Goal: Transaction & Acquisition: Purchase product/service

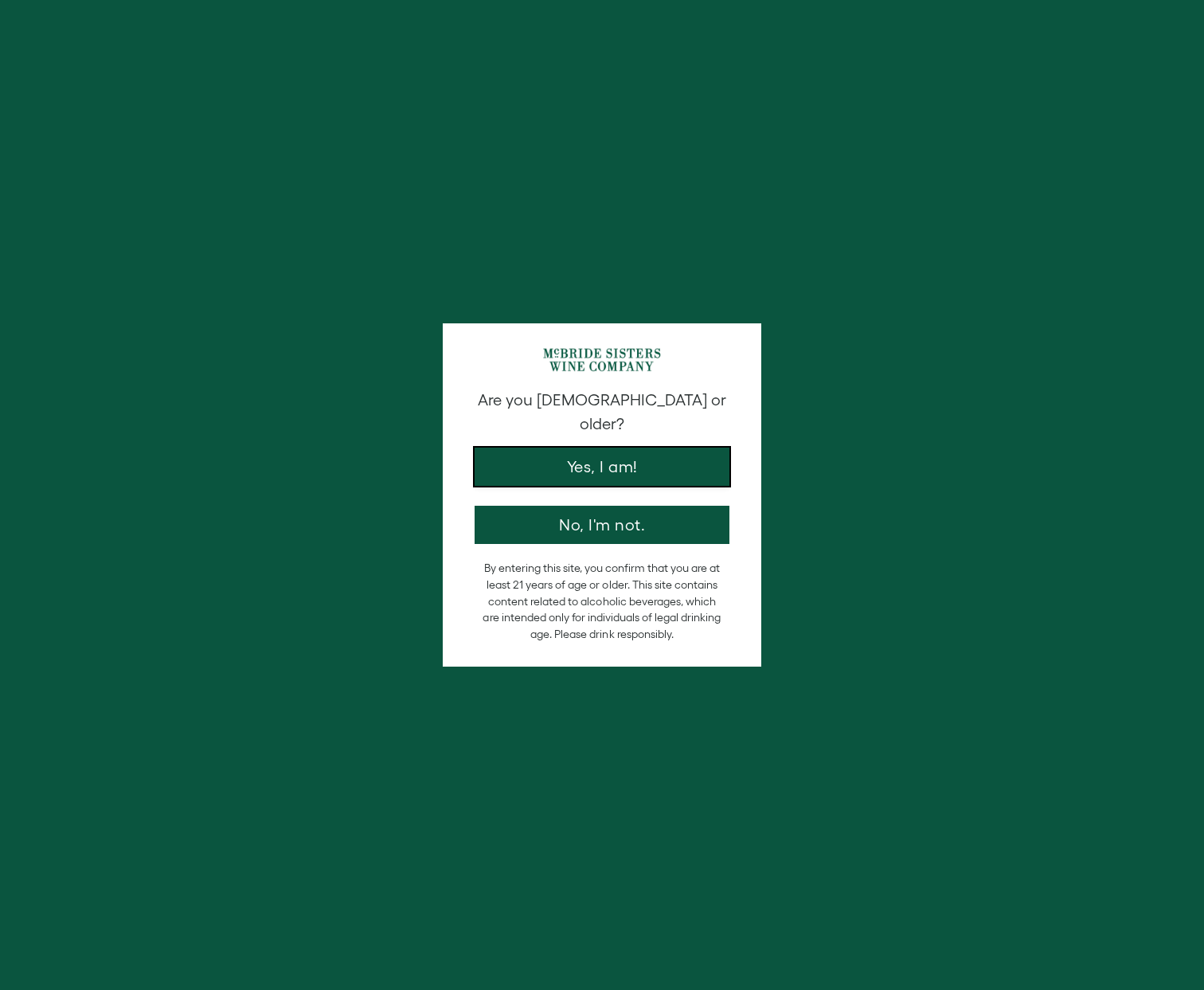
click at [614, 453] on button "Yes, I am!" at bounding box center [602, 466] width 255 height 38
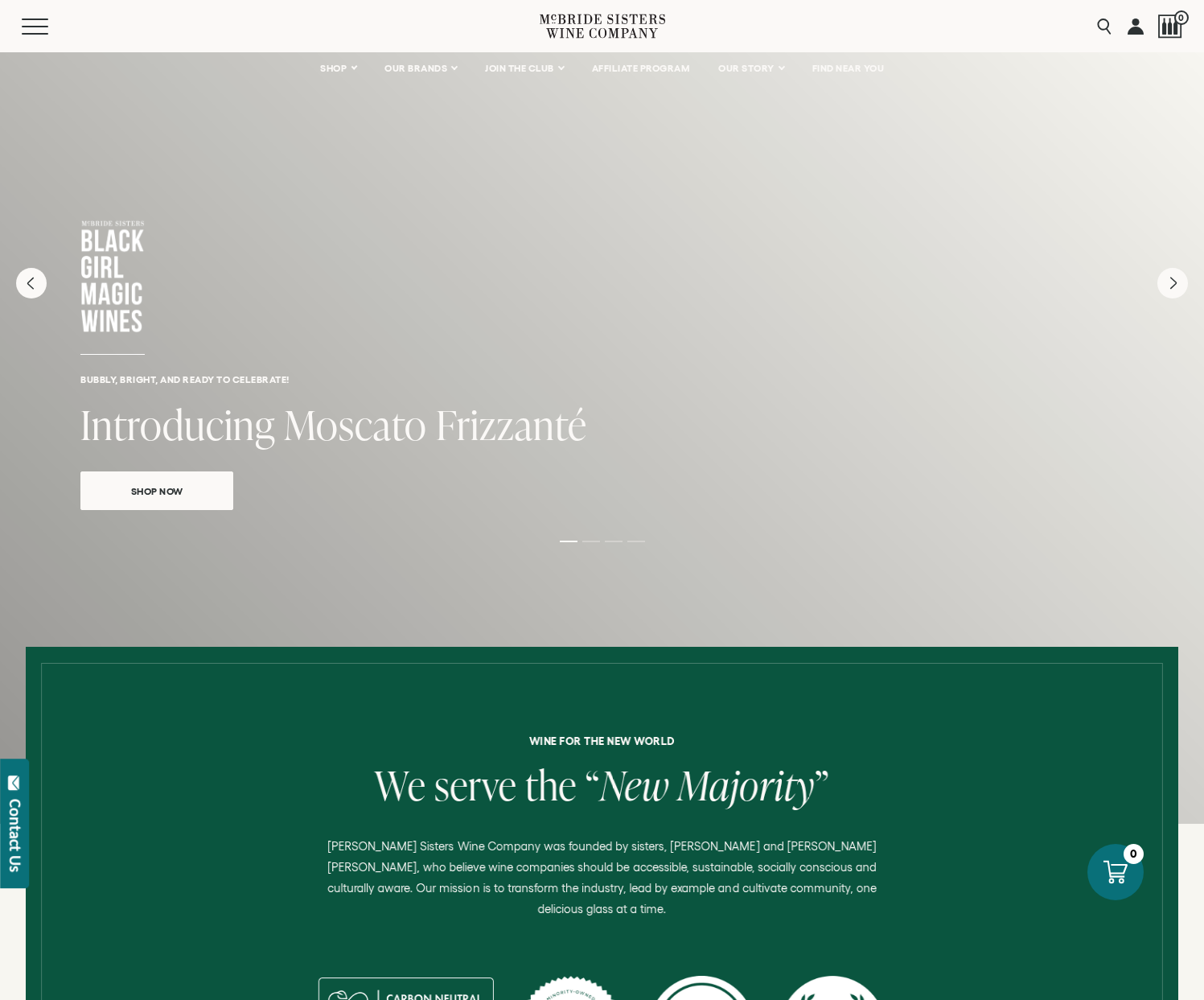
click at [217, 487] on link "Shop Now" at bounding box center [156, 491] width 153 height 38
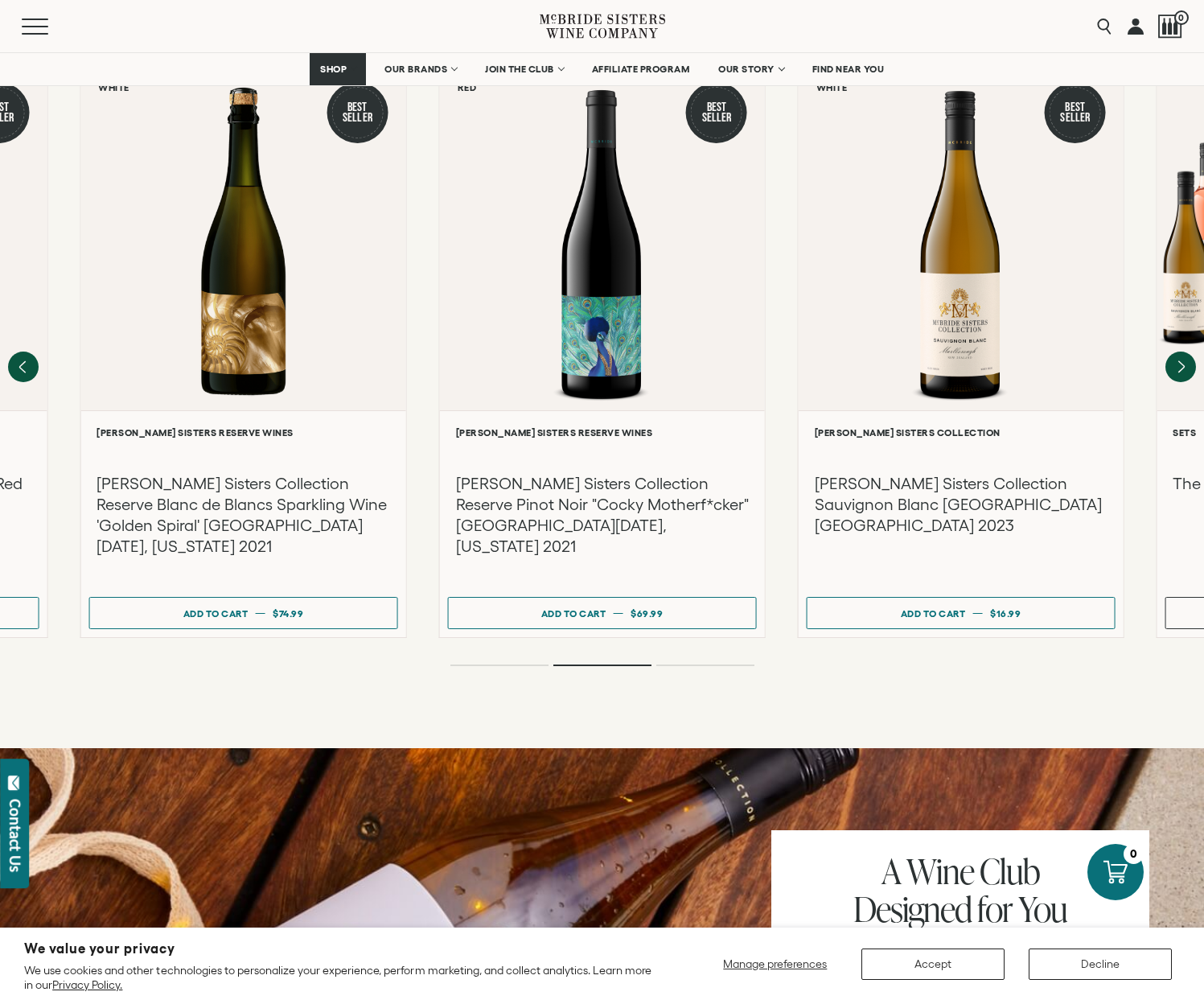
scroll to position [2251, 0]
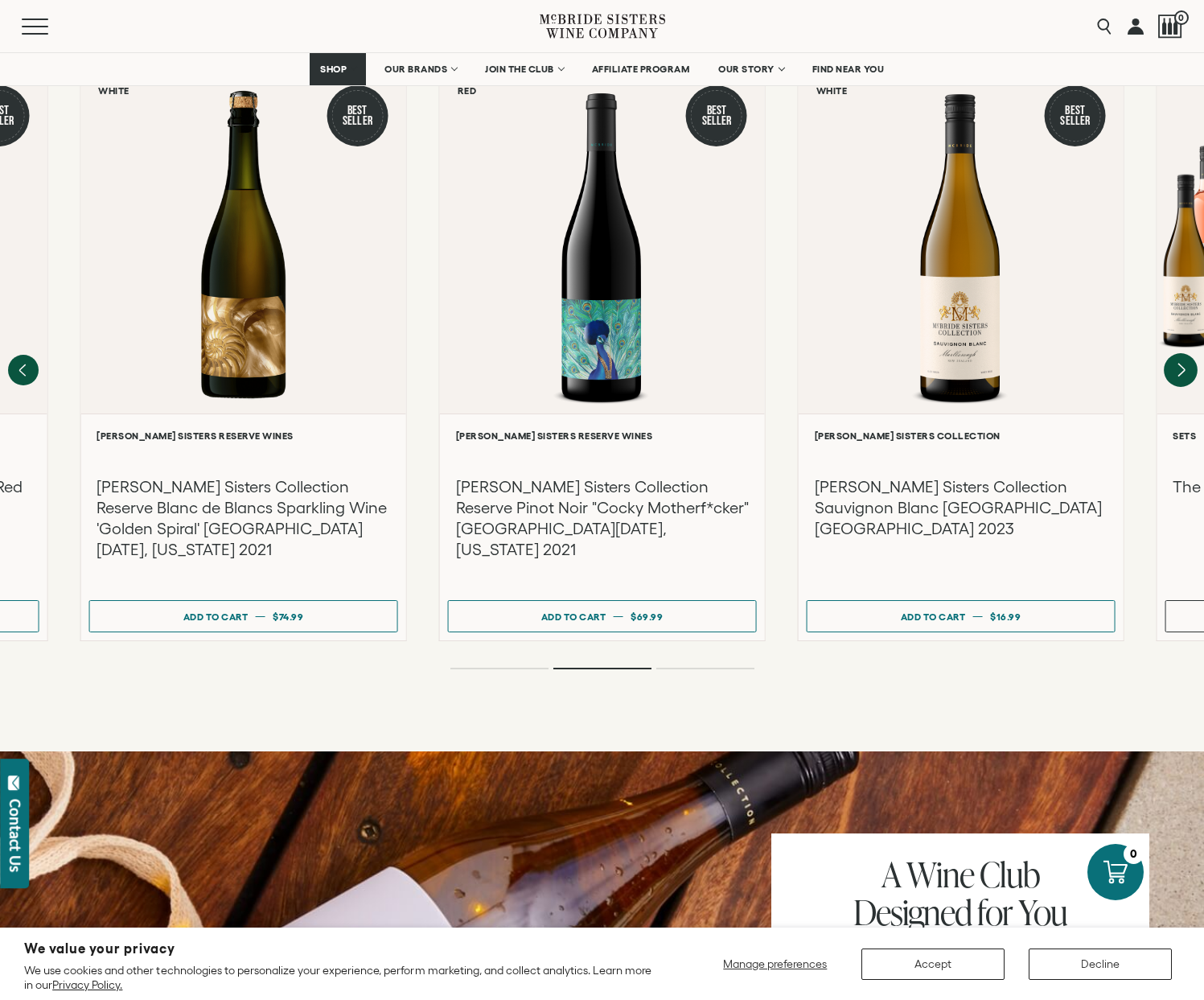
click at [1174, 353] on icon "Next" at bounding box center [1181, 370] width 34 height 34
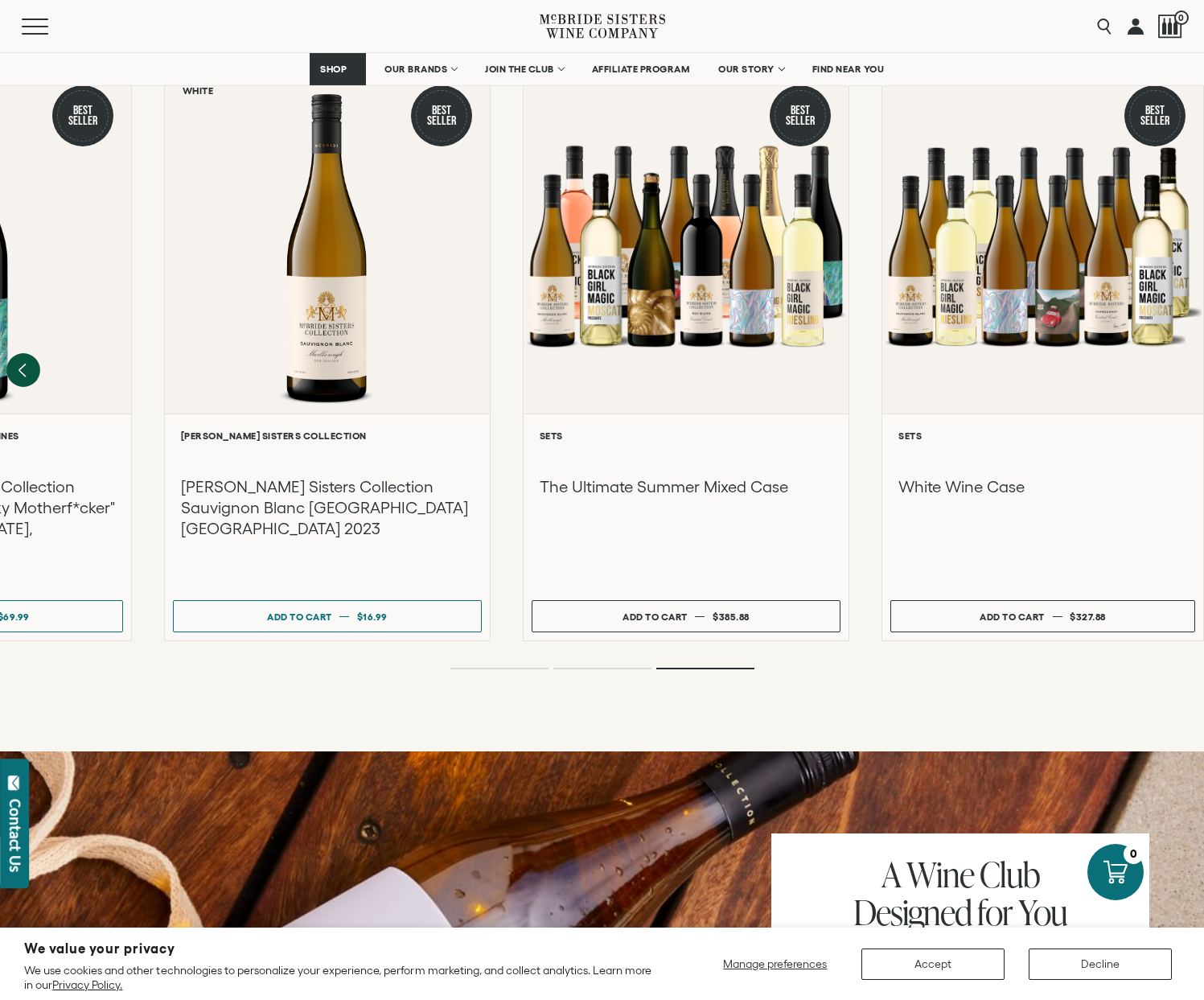
click at [24, 363] on icon "Previous" at bounding box center [23, 369] width 7 height 13
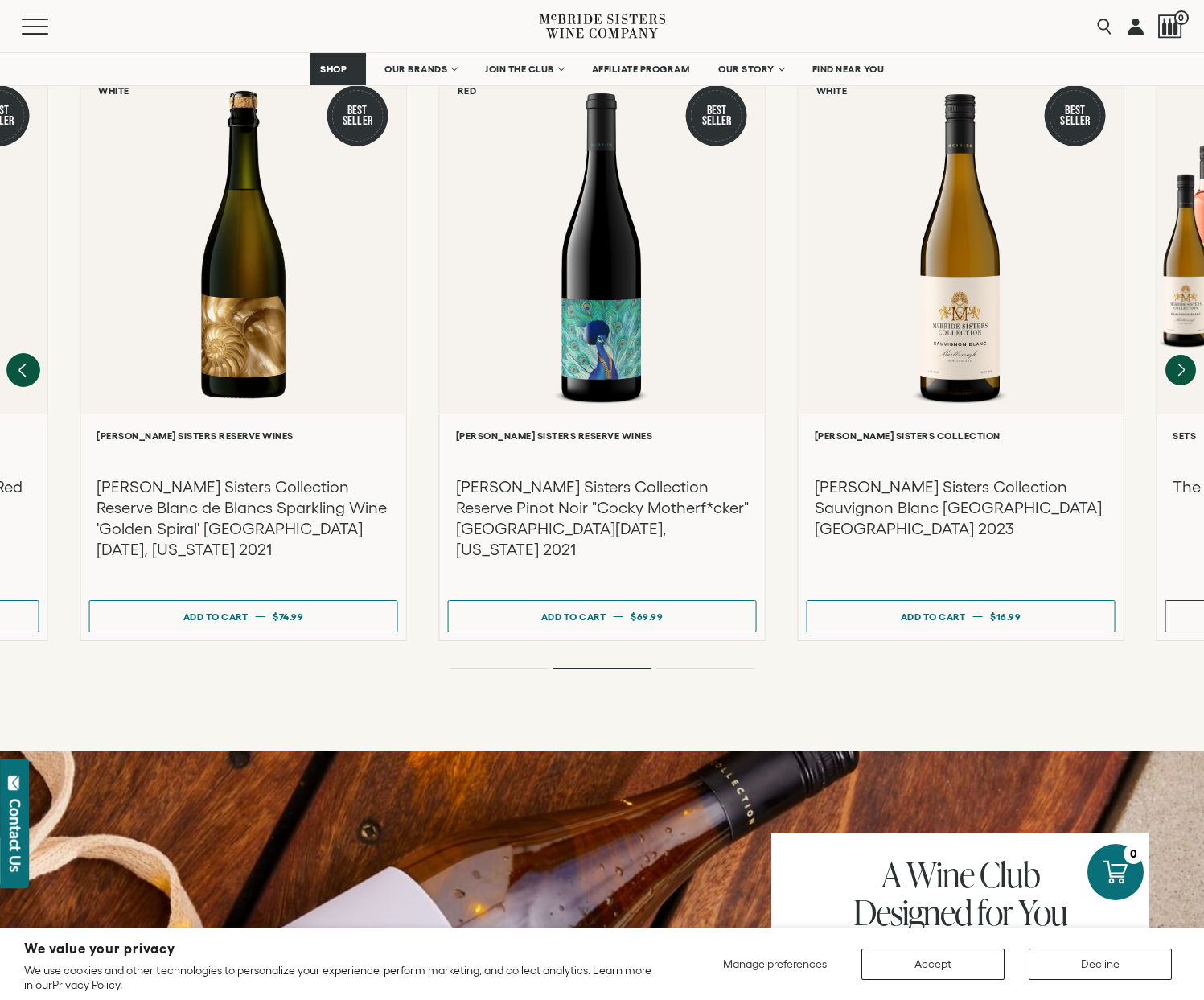
click at [24, 363] on icon "Previous" at bounding box center [23, 369] width 7 height 13
